Goal: Task Accomplishment & Management: Complete application form

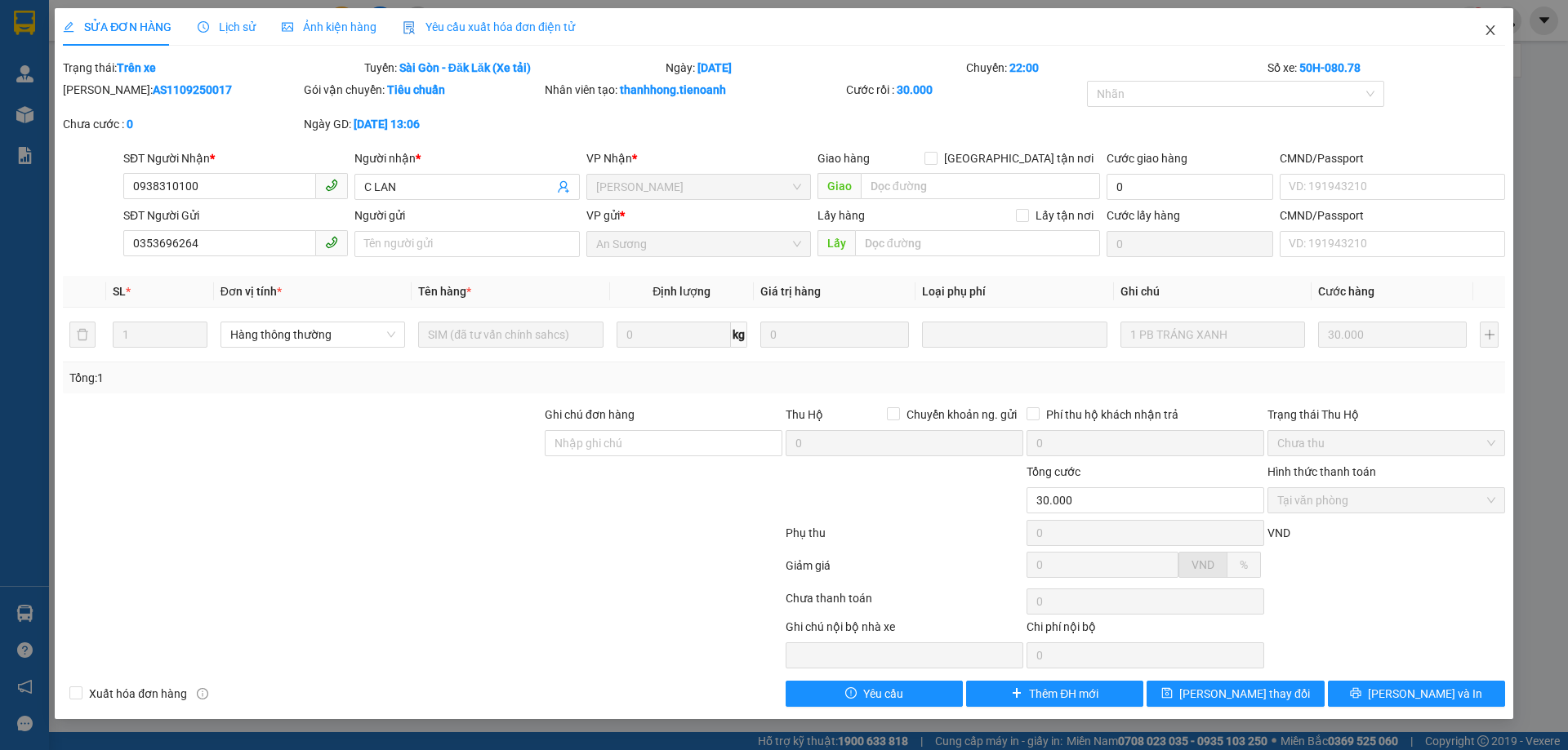
drag, startPoint x: 1488, startPoint y: 29, endPoint x: 783, endPoint y: 0, distance: 705.6
click at [1486, 28] on icon "close" at bounding box center [1490, 30] width 13 height 13
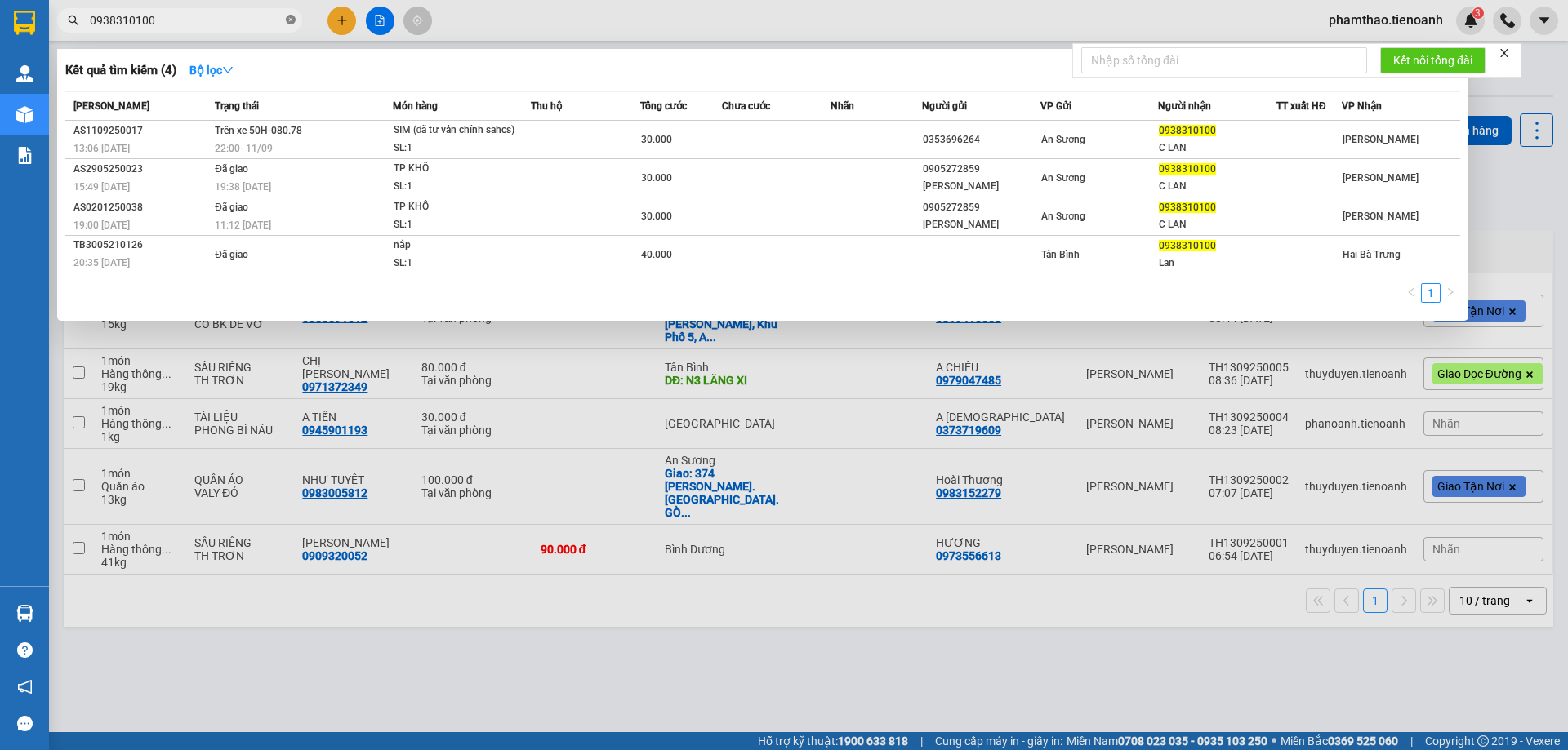
click at [292, 23] on icon "close-circle" at bounding box center [291, 19] width 10 height 10
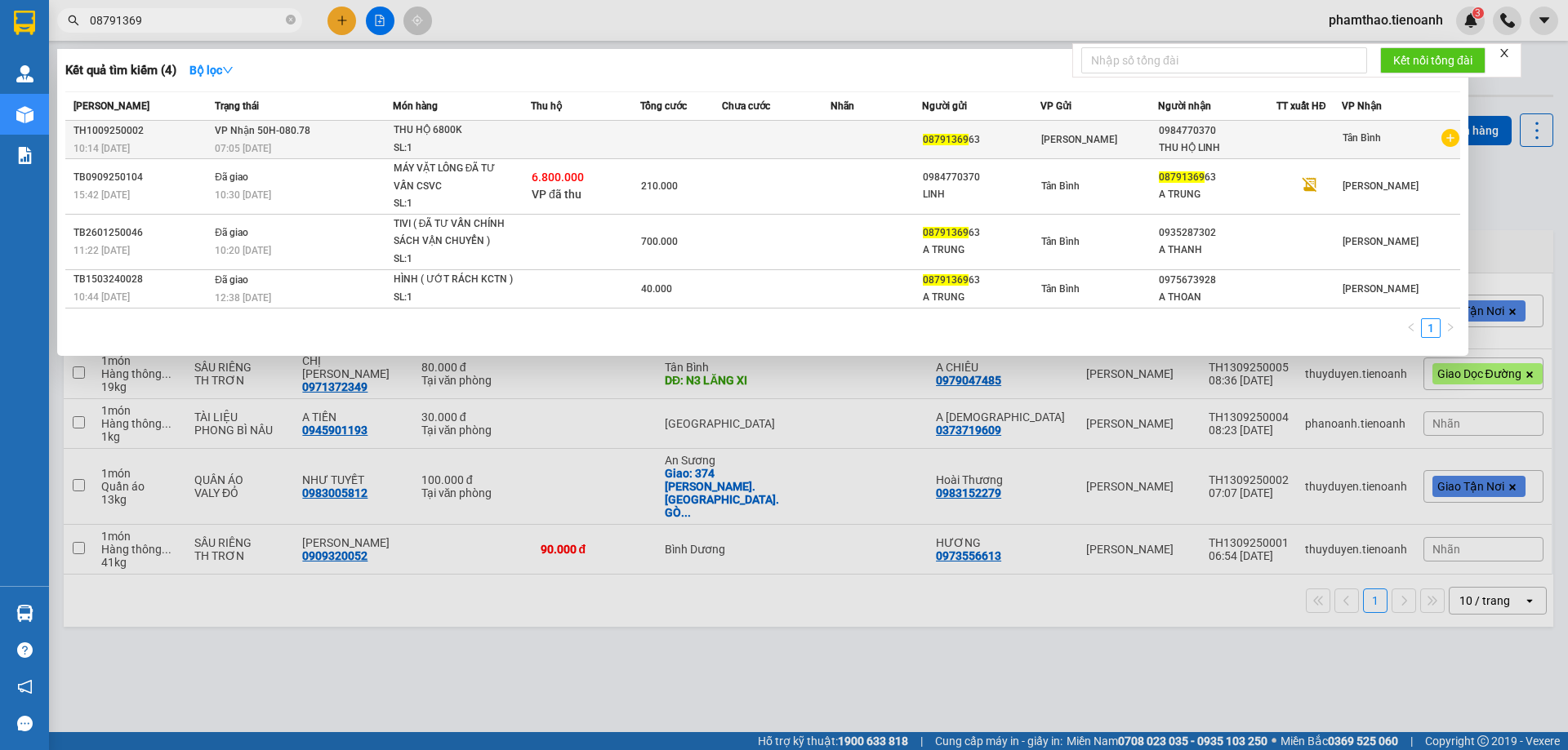
type input "08791369"
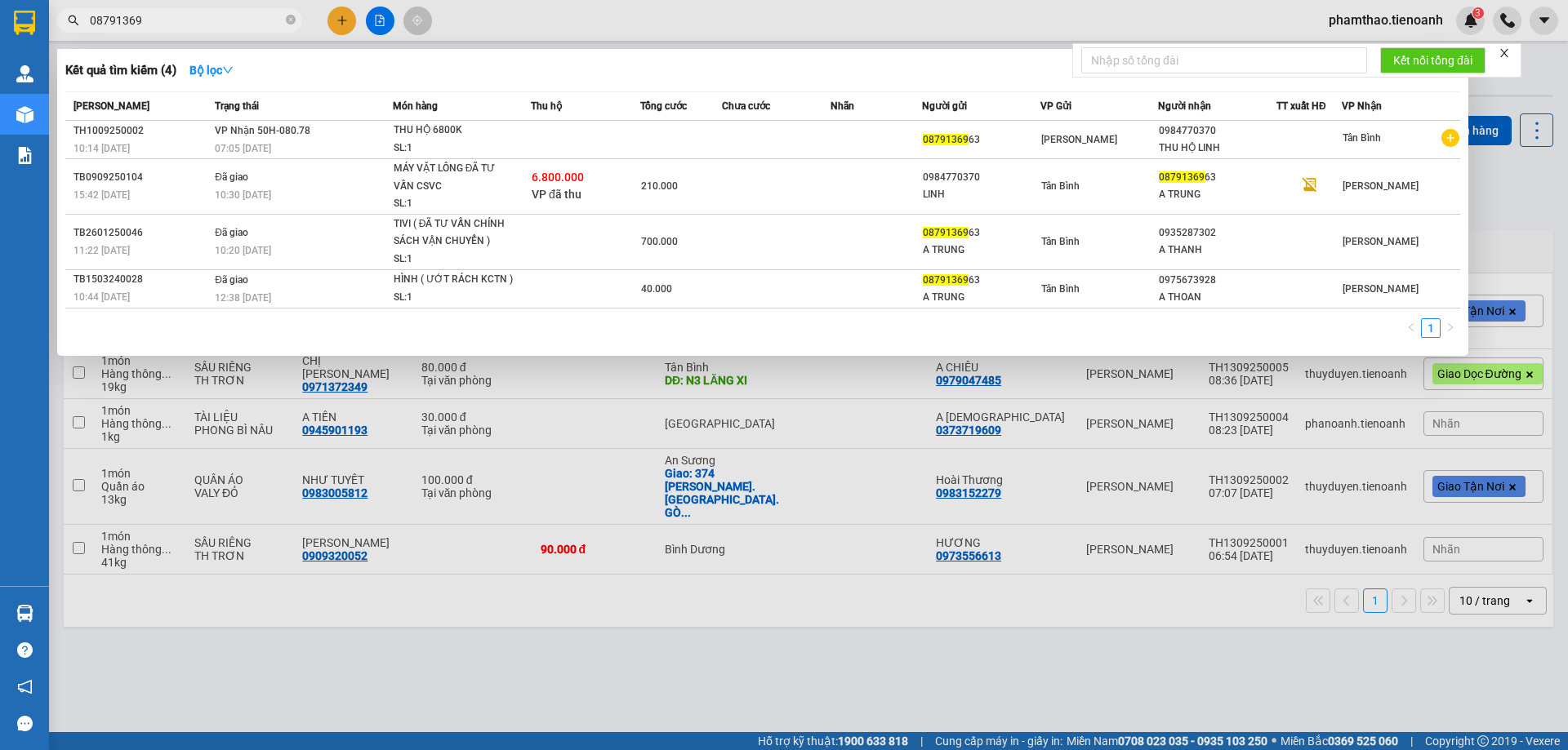
click at [668, 134] on td at bounding box center [681, 139] width 82 height 38
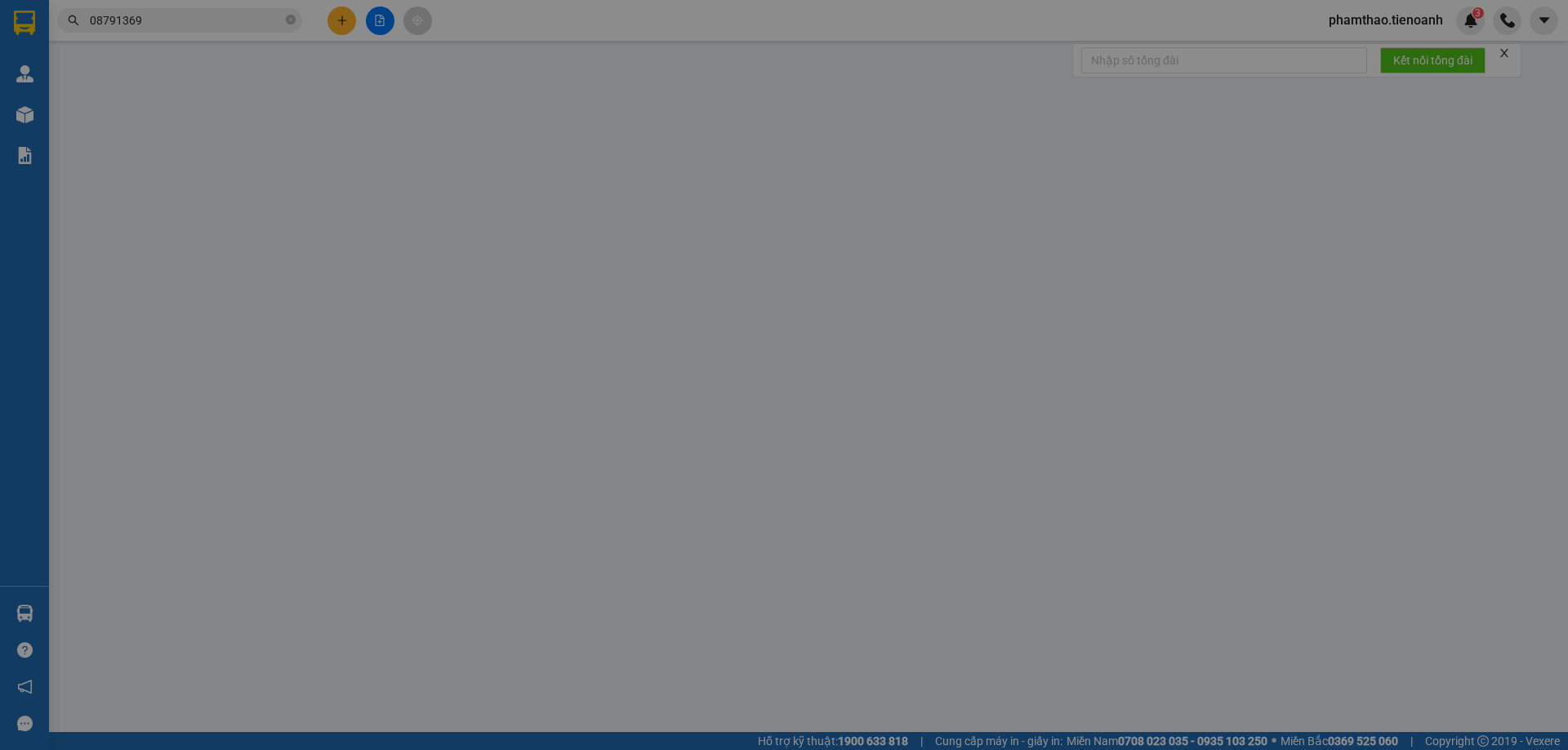
type input "0984770370"
type input "THU HỘ LINH"
type input "0879136963"
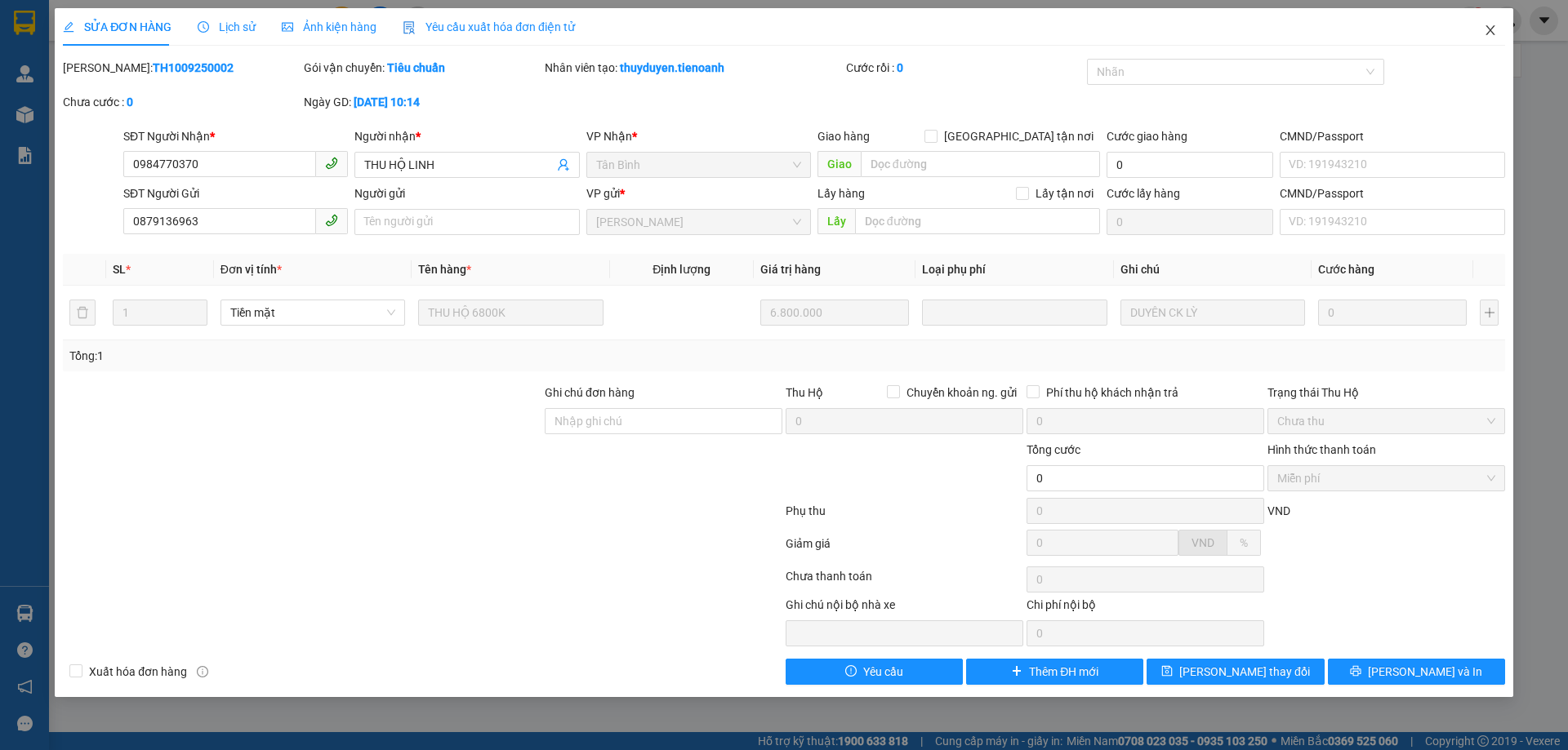
click at [1478, 23] on span "Close" at bounding box center [1490, 31] width 45 height 45
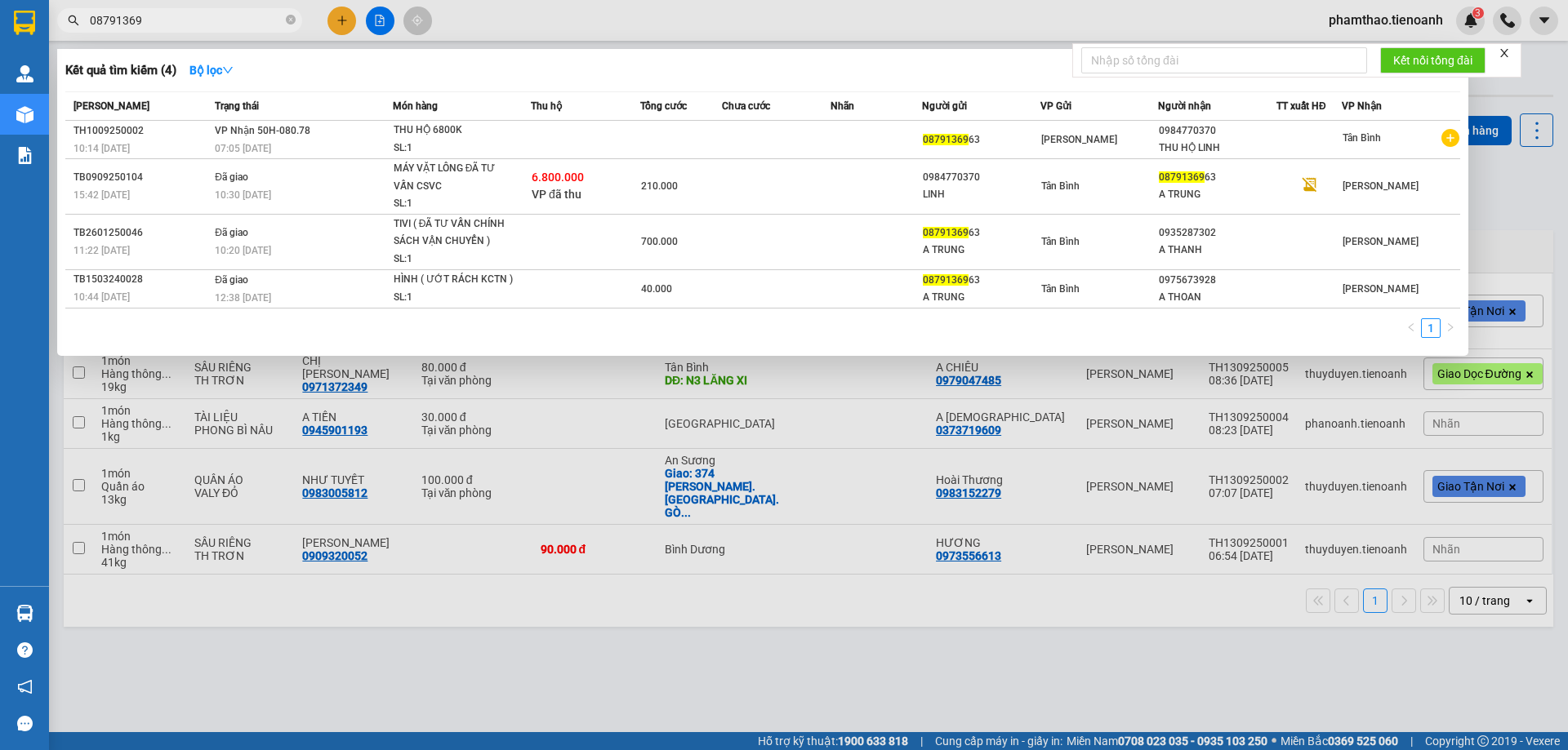
click at [160, 19] on input "08791369" at bounding box center [186, 21] width 193 height 18
click at [294, 24] on icon "close-circle" at bounding box center [291, 19] width 10 height 10
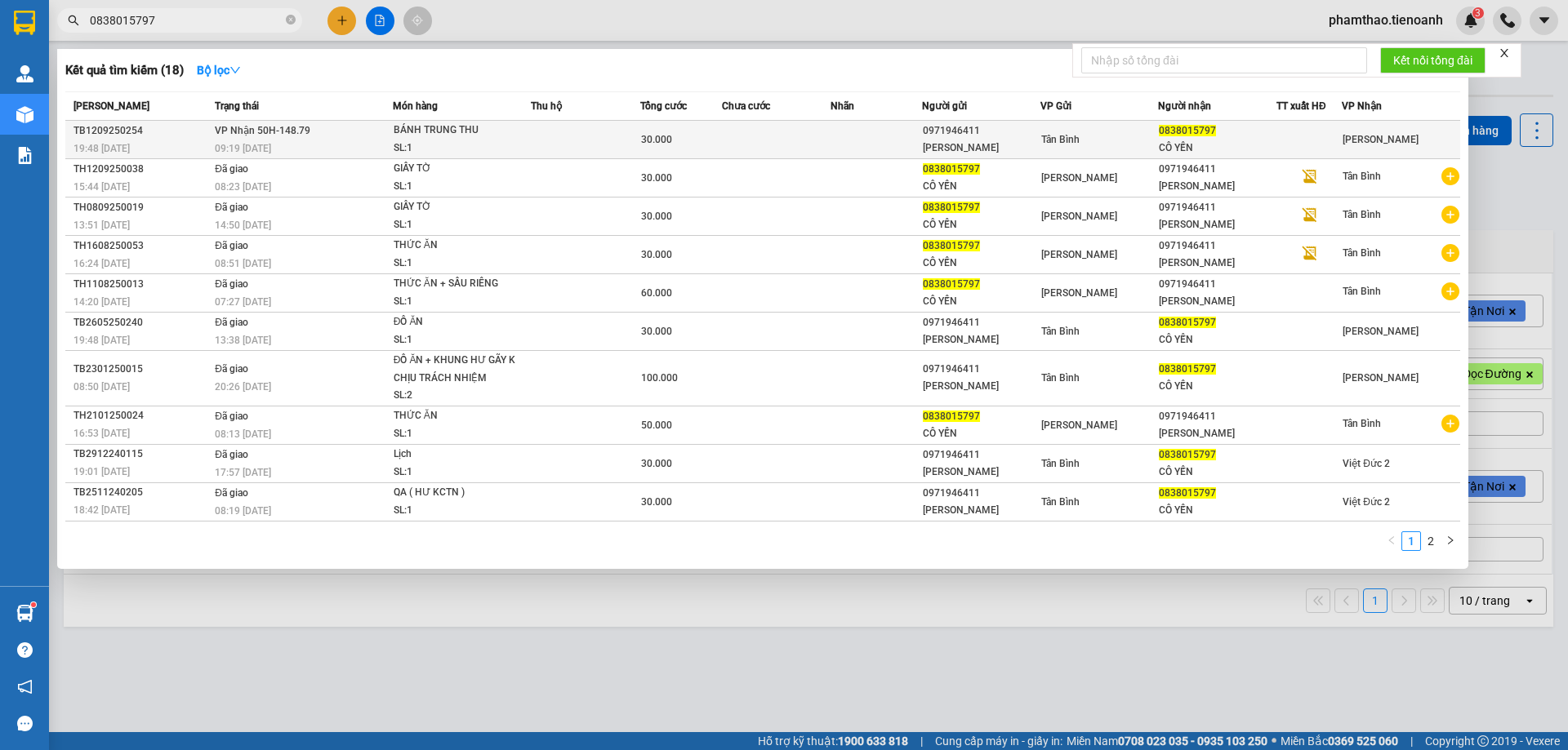
type input "0838015797"
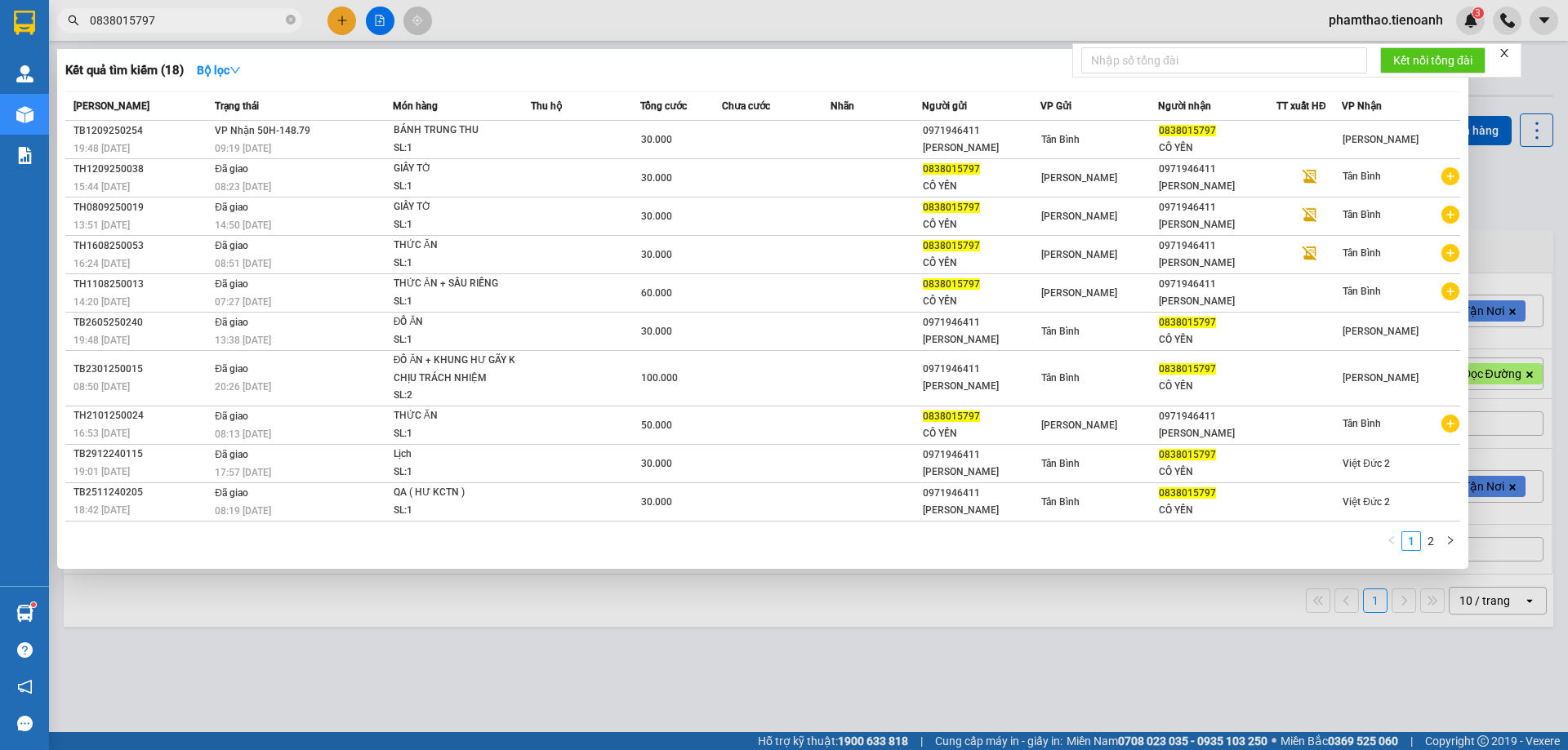
click at [1085, 146] on div "Tân Bình" at bounding box center [1099, 139] width 117 height 18
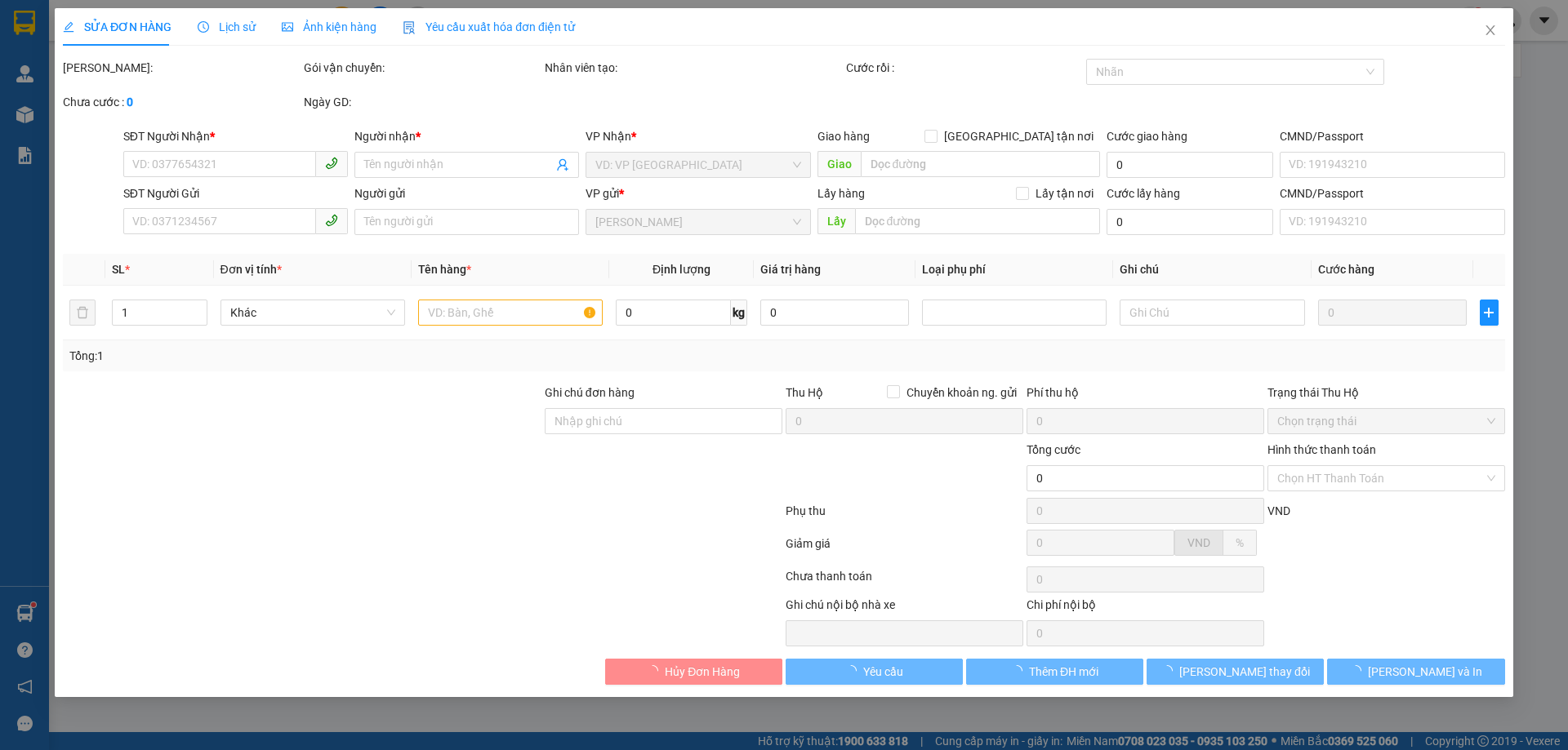
type input "0838015797"
type input "CÔ YẾN"
type input "0971946411"
type input "[PERSON_NAME]"
type input "30.000"
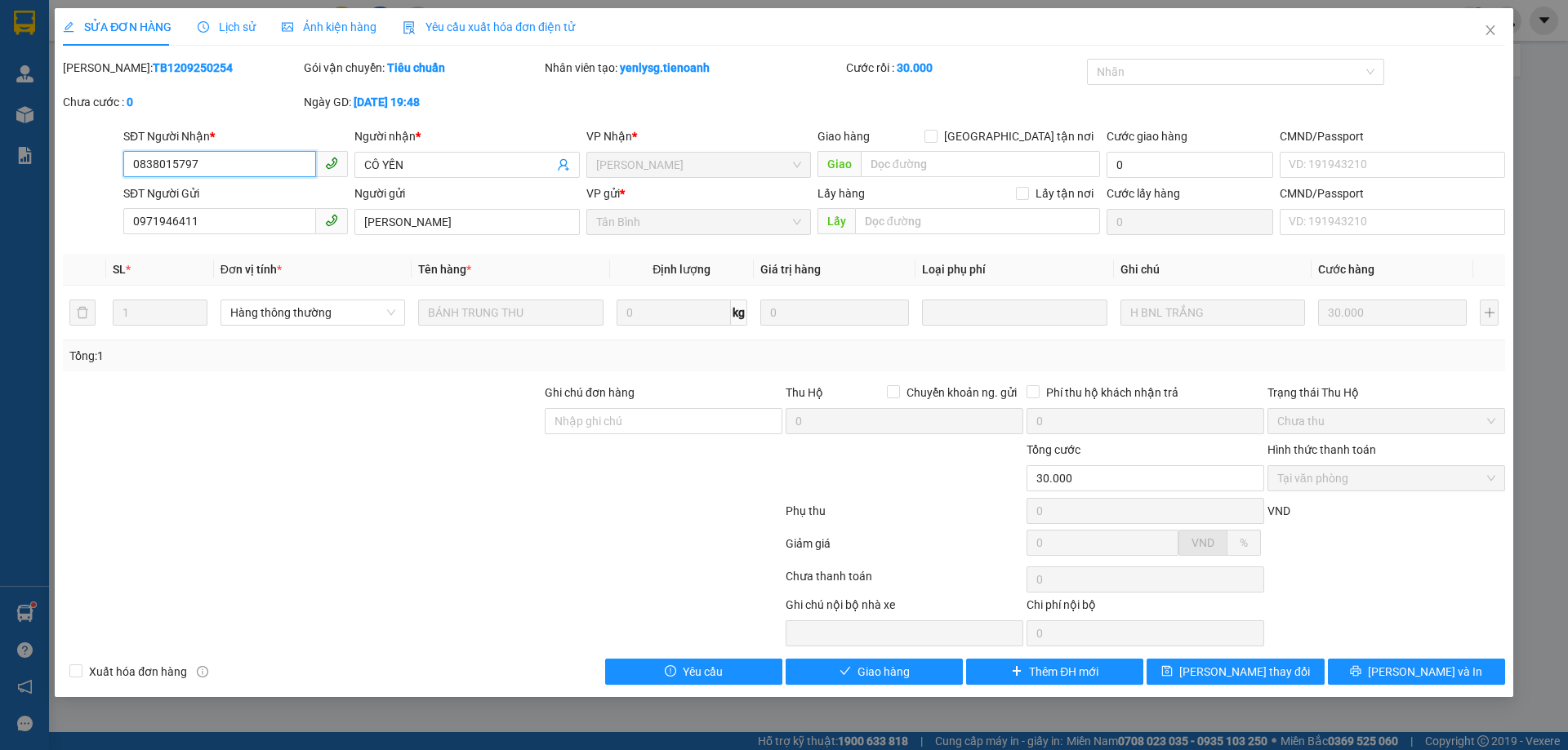
drag, startPoint x: 223, startPoint y: 165, endPoint x: 236, endPoint y: 149, distance: 20.6
click at [202, 165] on input "0838015797" at bounding box center [219, 164] width 193 height 26
drag, startPoint x: 214, startPoint y: 158, endPoint x: 107, endPoint y: 158, distance: 107.0
click at [107, 158] on div "SĐT Người Nhận * 0838015797 0838015797 Người nhận * CÔ YẾN VP Nhận * Cư Kuin Gi…" at bounding box center [784, 156] width 1446 height 57
click at [870, 672] on span "Giao hàng" at bounding box center [884, 672] width 53 height 18
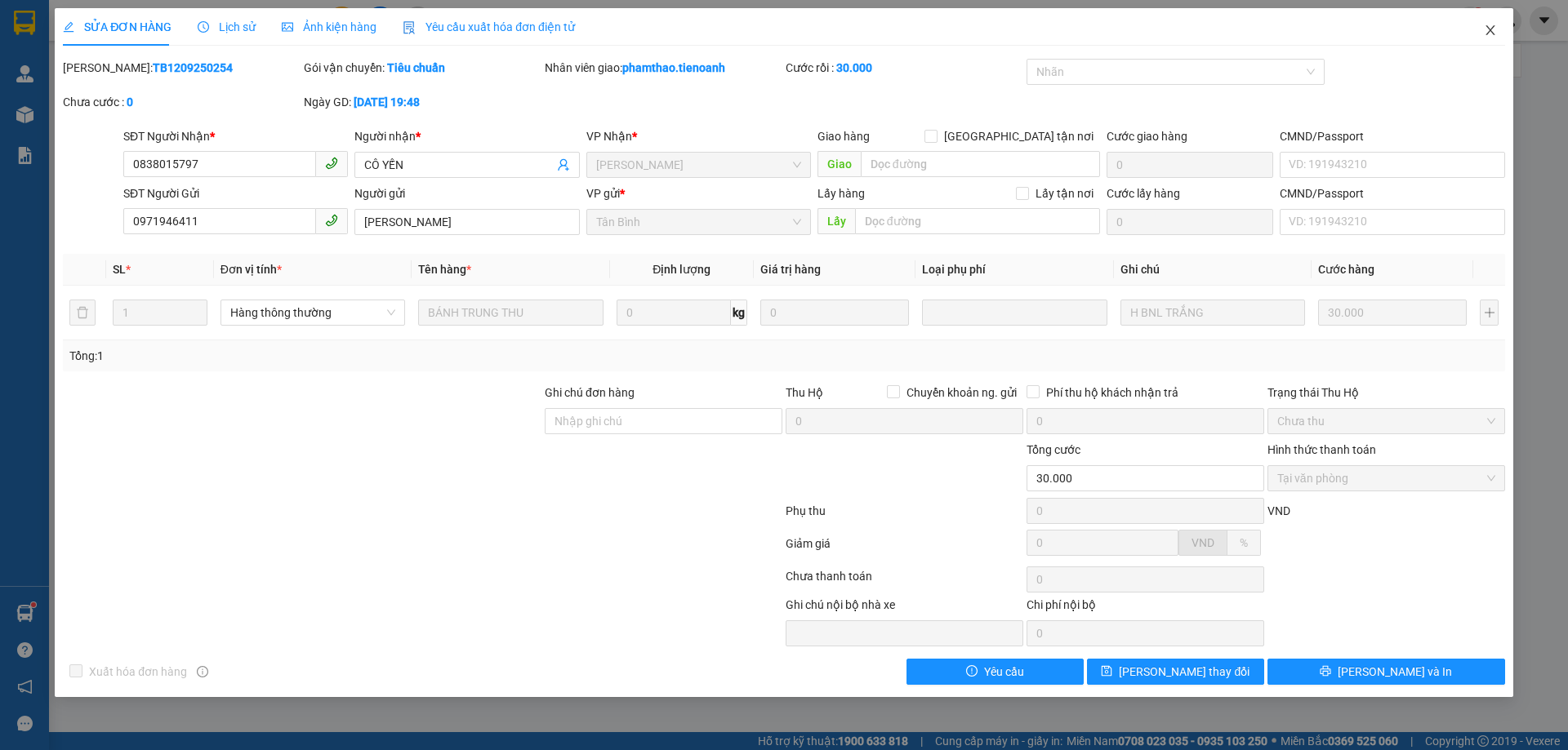
click at [1488, 36] on icon "close" at bounding box center [1490, 30] width 13 height 13
